Goal: Browse casually: Explore the website without a specific task or goal

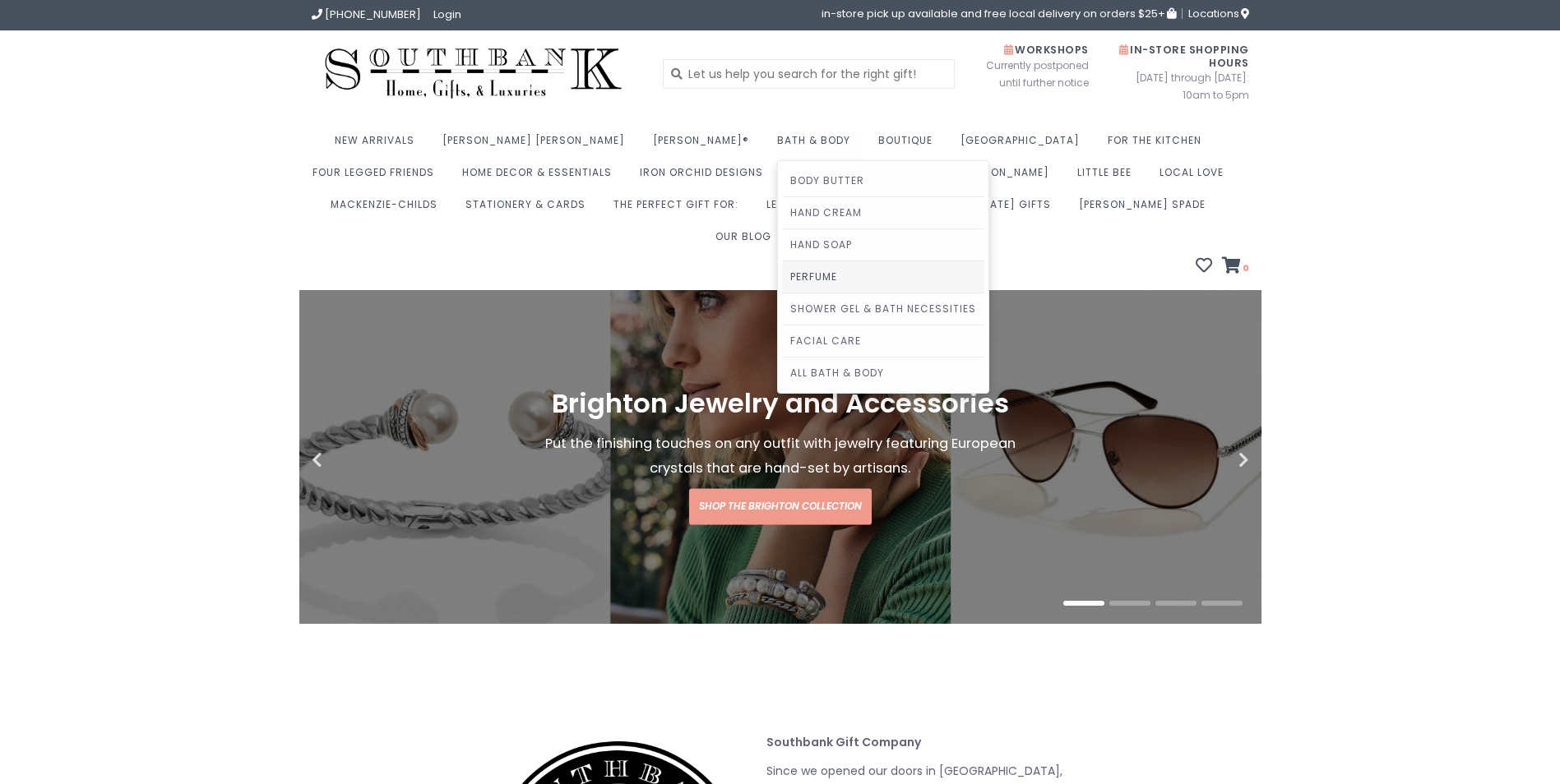
click at [781, 279] on link "Perfume" at bounding box center [883, 277] width 202 height 32
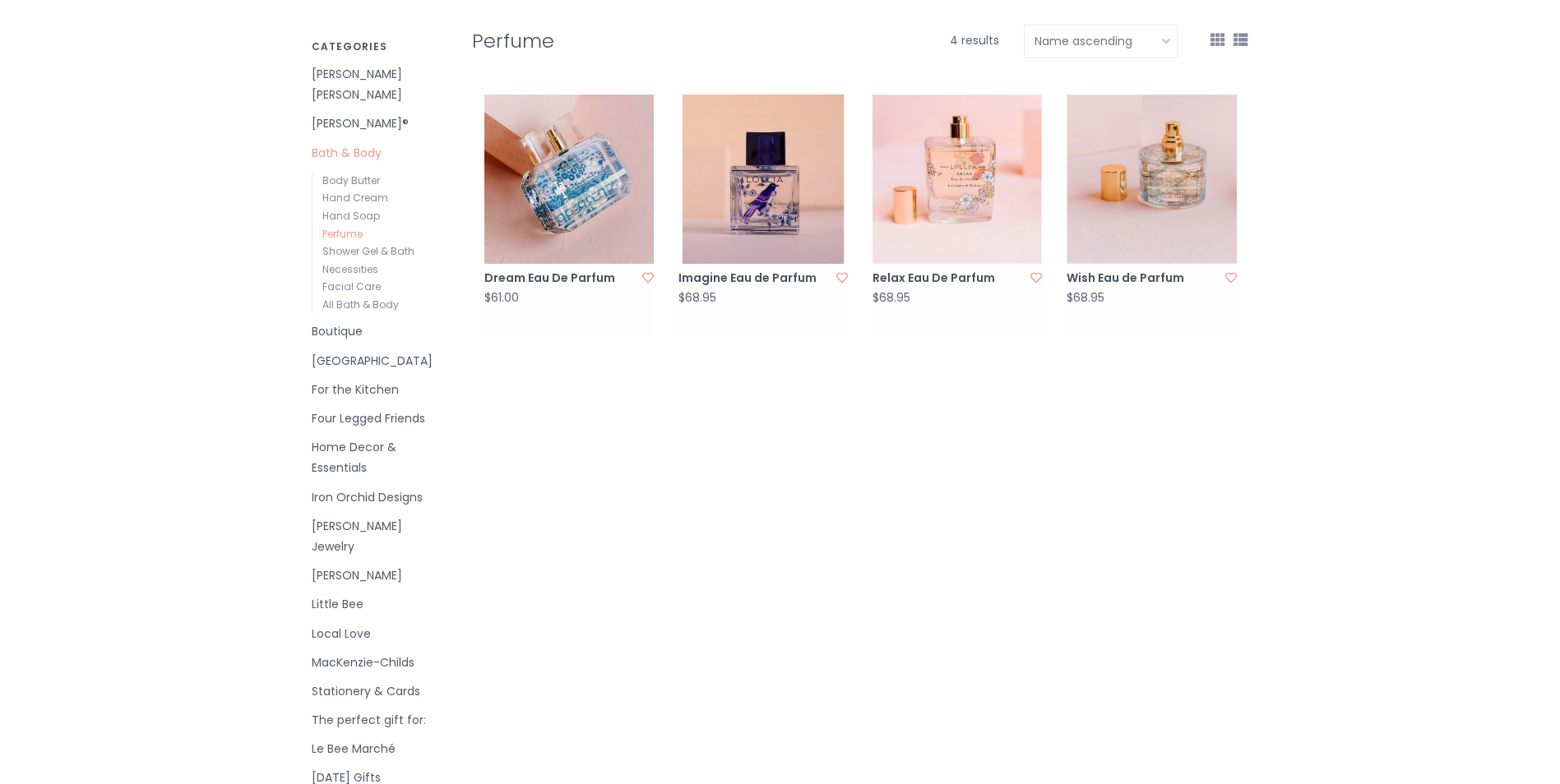
scroll to position [329, 0]
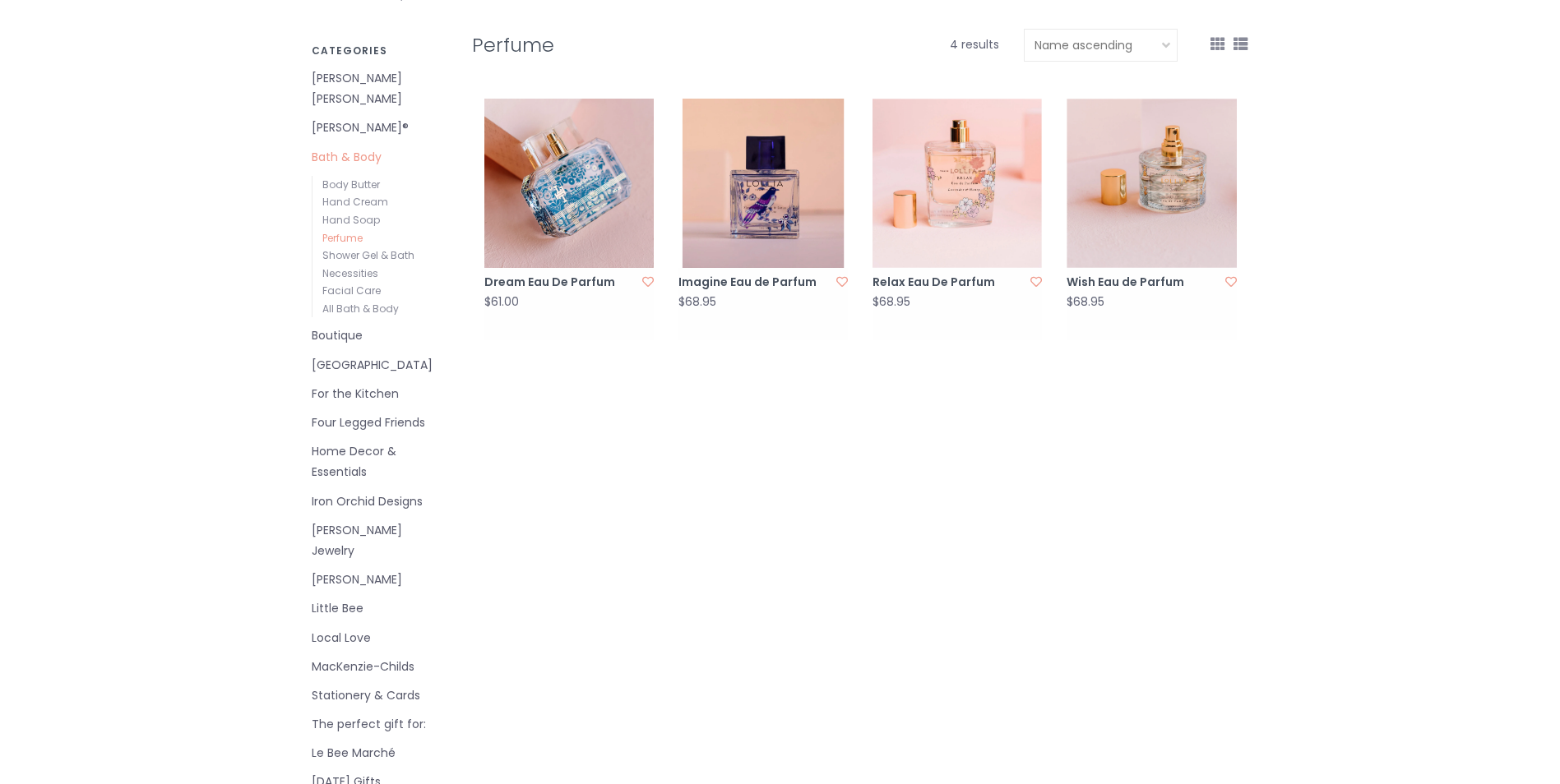
click at [370, 520] on link "[PERSON_NAME] Jewelry" at bounding box center [379, 540] width 136 height 42
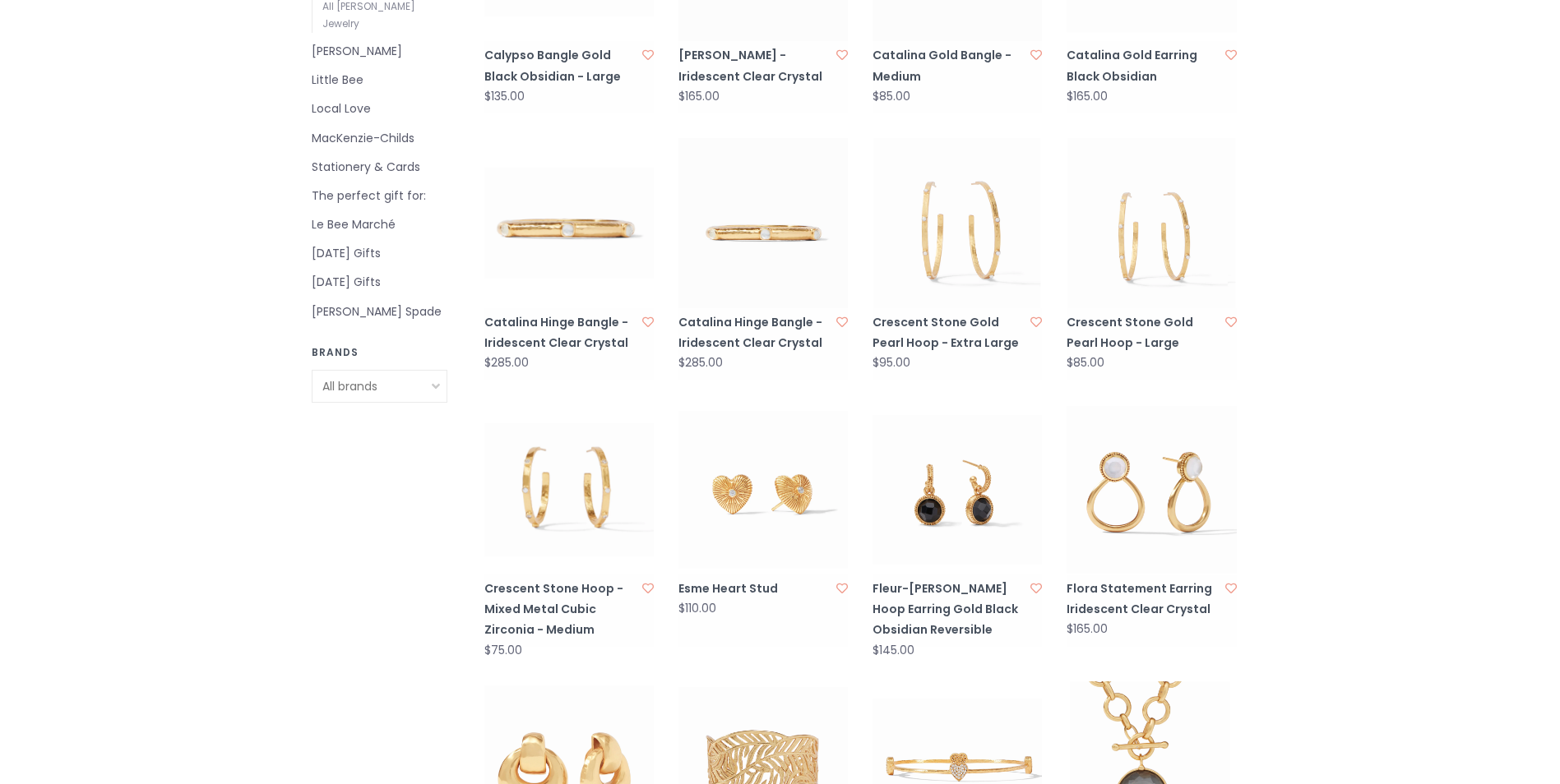
scroll to position [739, 0]
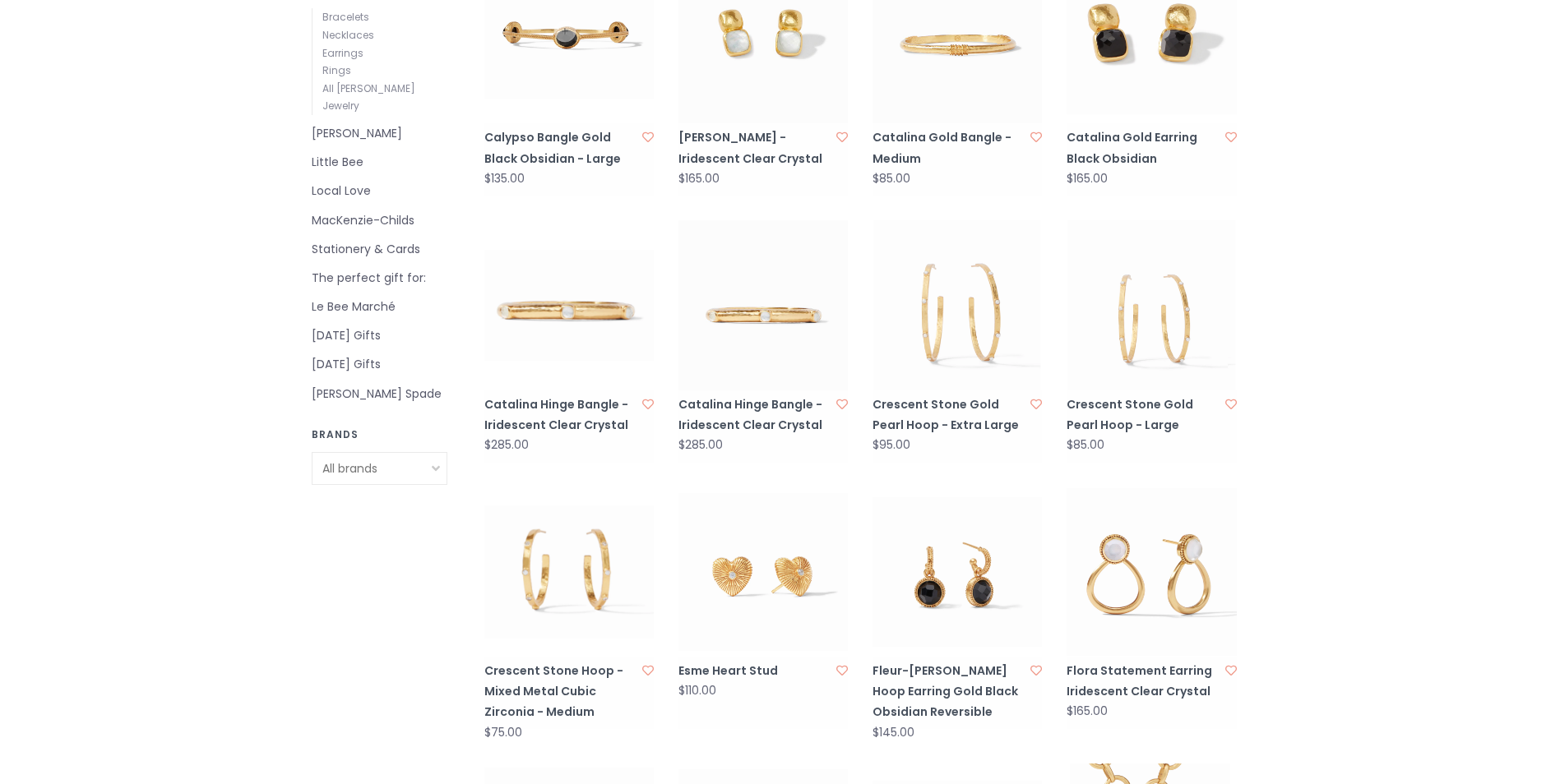
click at [367, 297] on link "Le Bee Marché" at bounding box center [379, 307] width 136 height 21
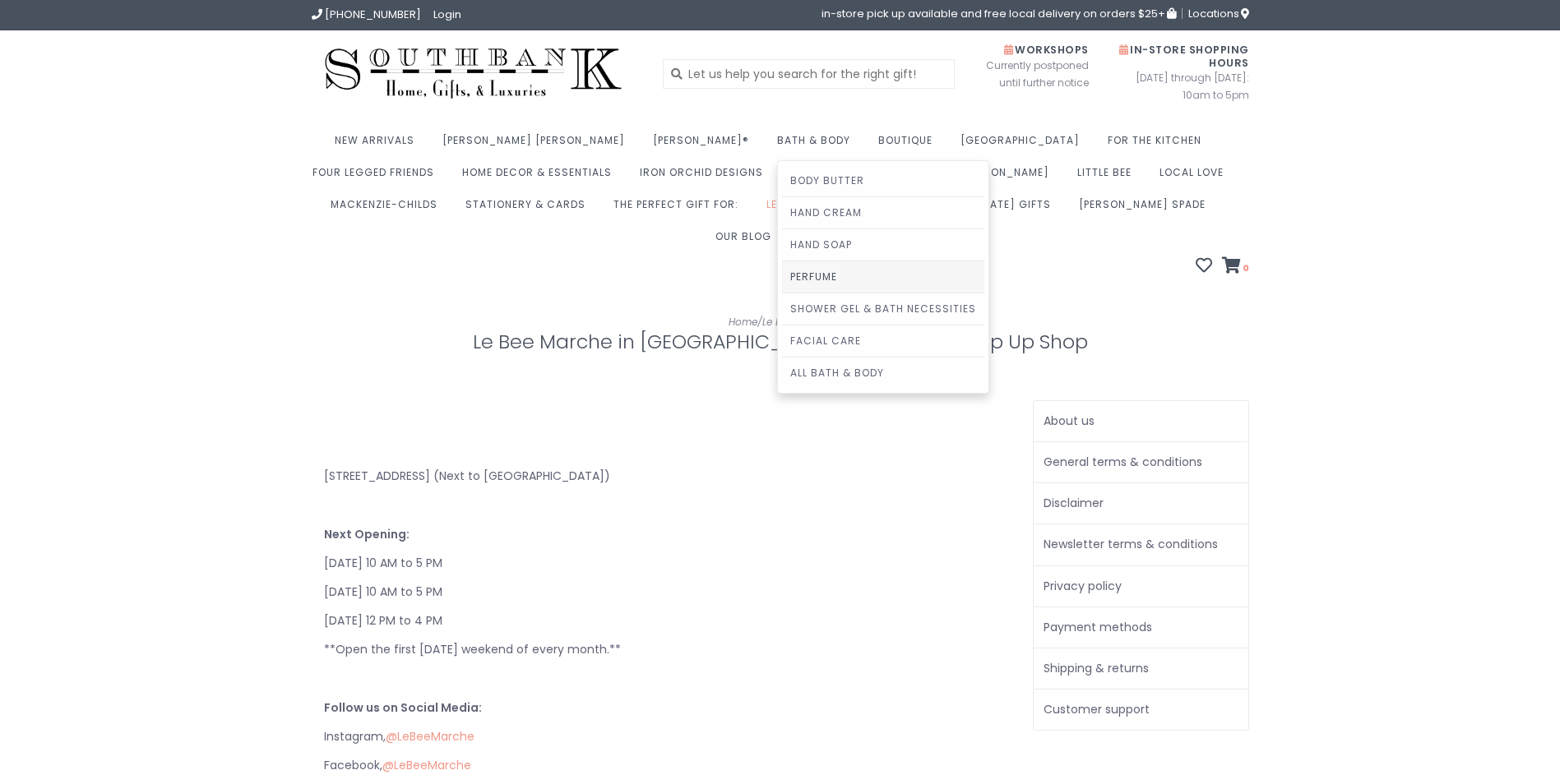
click at [781, 275] on link "Perfume" at bounding box center [883, 277] width 202 height 32
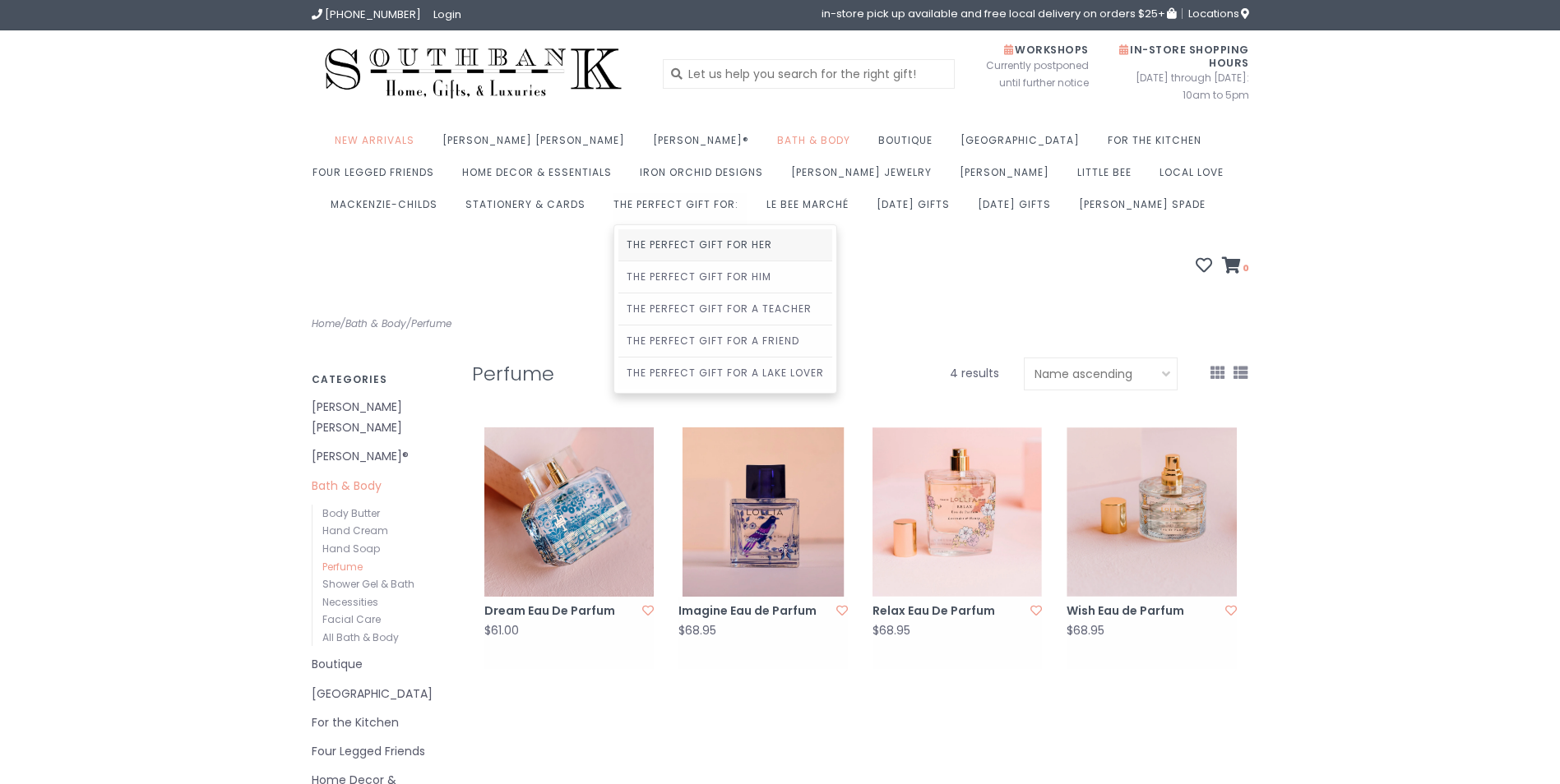
click at [618, 245] on link "The Perfect Gift For Her" at bounding box center [725, 245] width 214 height 32
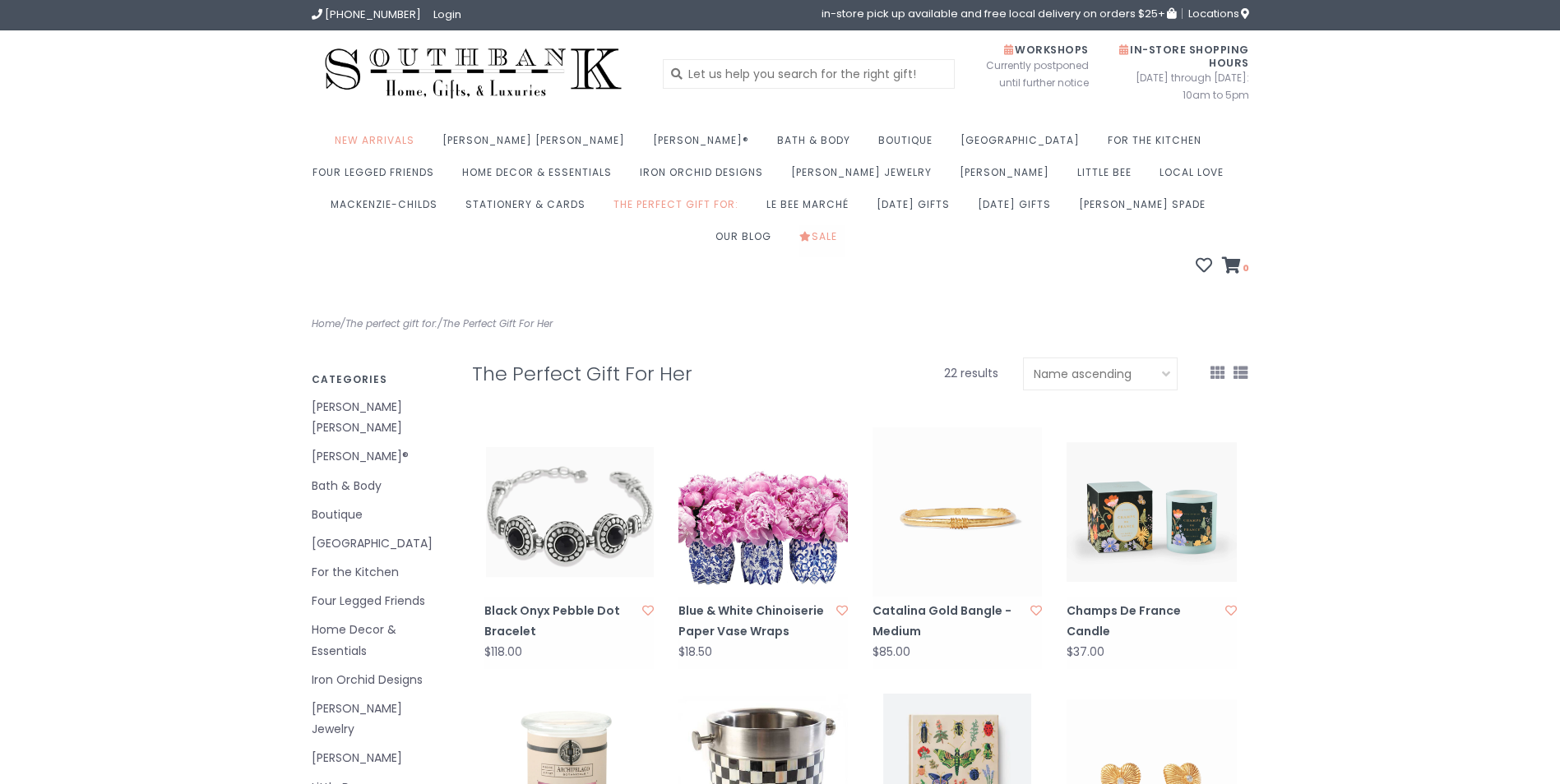
click at [845, 225] on link "Sale" at bounding box center [822, 241] width 46 height 32
